Goal: Task Accomplishment & Management: Manage account settings

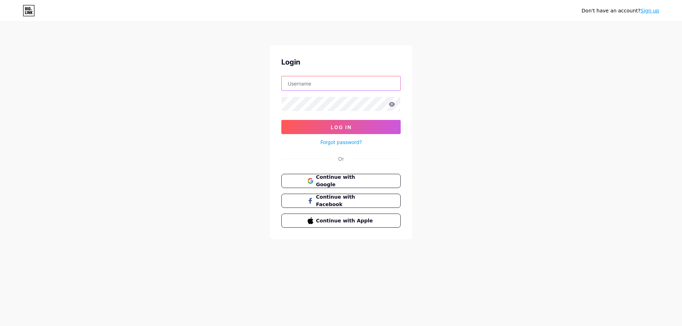
click at [336, 81] on input "text" at bounding box center [341, 83] width 119 height 14
type input "[EMAIL_ADDRESS][DOMAIN_NAME]"
click at [281, 120] on button "Log In" at bounding box center [340, 127] width 119 height 14
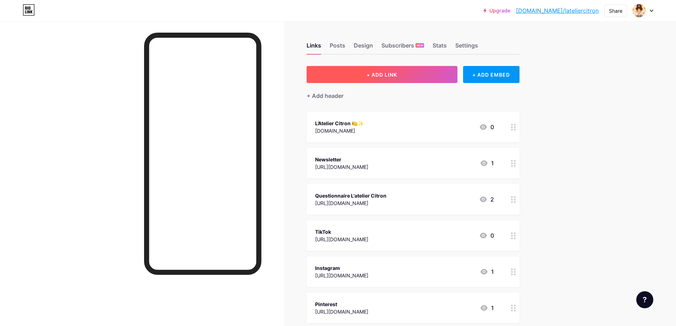
click at [397, 74] on span "+ ADD LINK" at bounding box center [382, 75] width 31 height 6
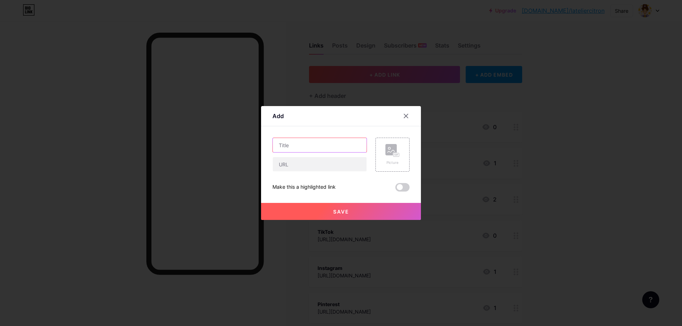
click at [317, 144] on input "text" at bounding box center [320, 145] width 94 height 14
type input "Réserve ton atelier !"
click at [324, 164] on input "text" at bounding box center [320, 164] width 94 height 14
paste input "[URL][DOMAIN_NAME]"
type input "[URL][DOMAIN_NAME]"
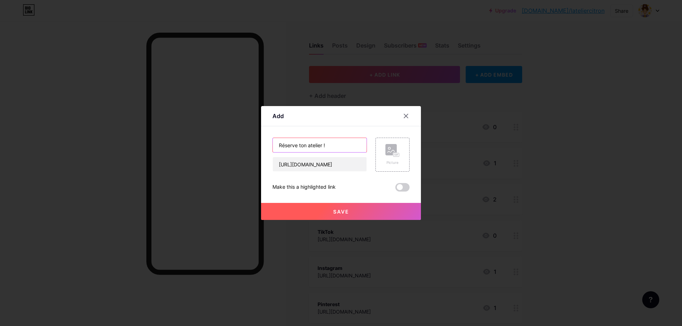
click at [320, 140] on input "Réserve ton atelier !" at bounding box center [320, 145] width 94 height 14
click at [352, 211] on button "Save" at bounding box center [341, 211] width 160 height 17
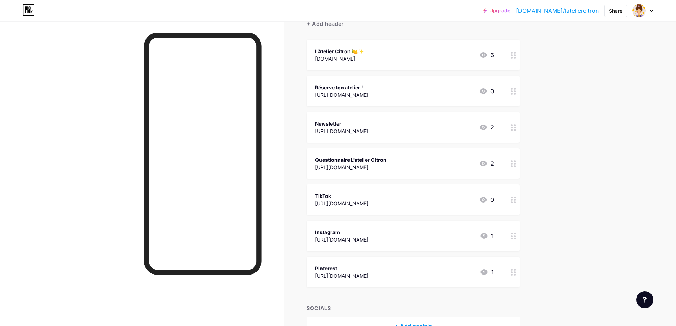
scroll to position [107, 0]
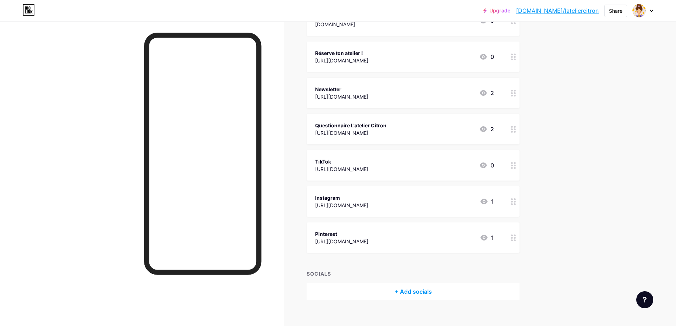
click at [420, 124] on div "Questionnaire L'atelier Citron [URL][DOMAIN_NAME] 2" at bounding box center [404, 129] width 179 height 16
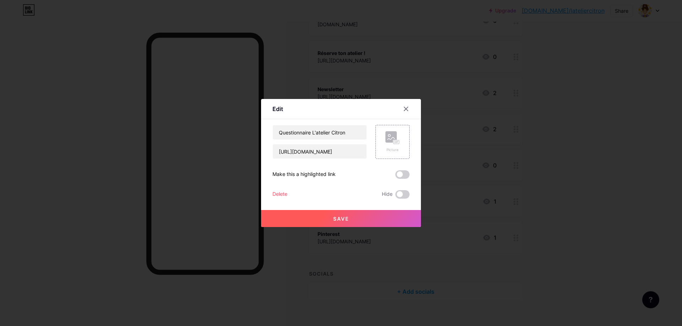
click at [270, 194] on div "Edit Content YouTube Play YouTube video without leaving your page. ADD Vimeo Pl…" at bounding box center [341, 163] width 160 height 128
click at [276, 194] on div "Delete" at bounding box center [279, 194] width 15 height 9
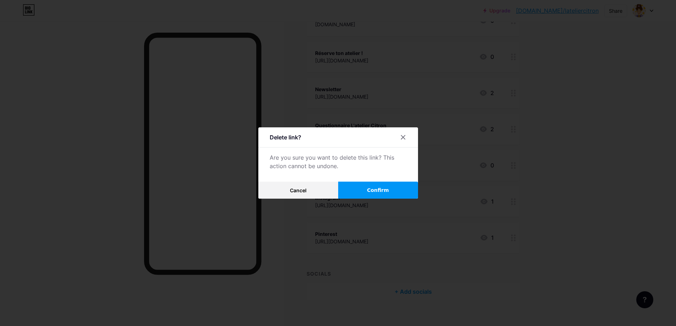
click at [350, 188] on button "Confirm" at bounding box center [378, 190] width 80 height 17
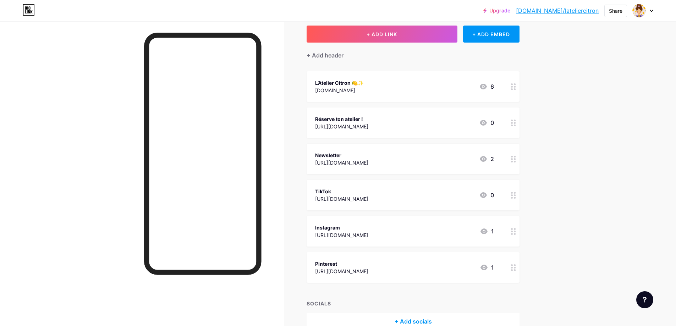
scroll to position [0, 0]
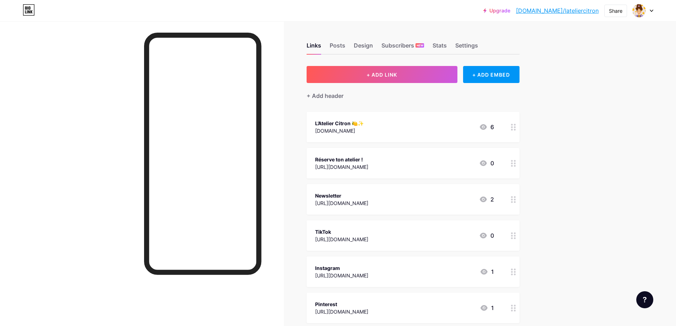
click at [342, 38] on div "Links Posts Design Subscribers NEW Stats Settings" at bounding box center [413, 42] width 213 height 25
click at [339, 48] on div "Posts" at bounding box center [338, 47] width 16 height 13
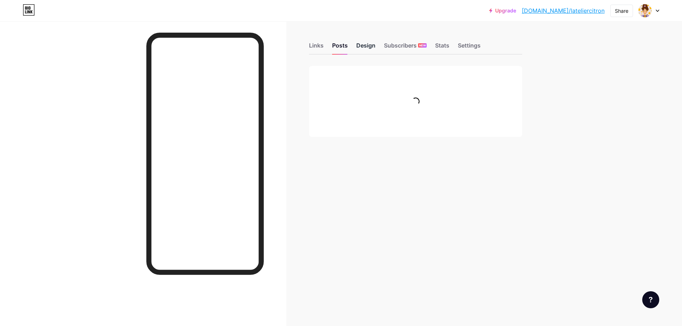
click at [361, 43] on div "Design" at bounding box center [365, 47] width 19 height 13
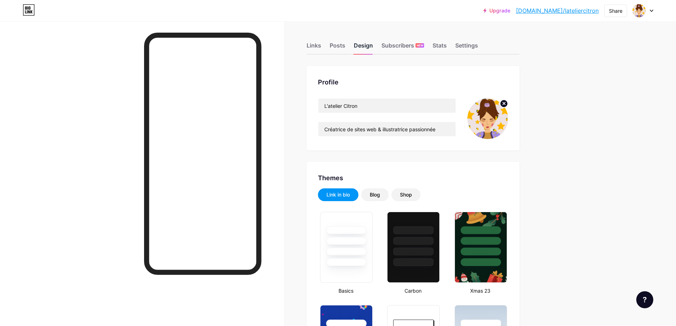
type input "#ccc9e7"
type input "#000000"
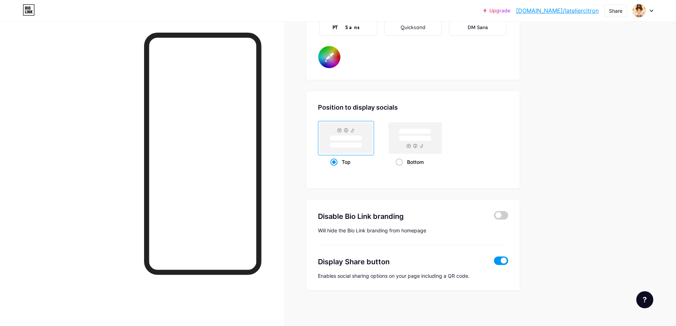
scroll to position [1085, 0]
